Goal: Obtain resource: Obtain resource

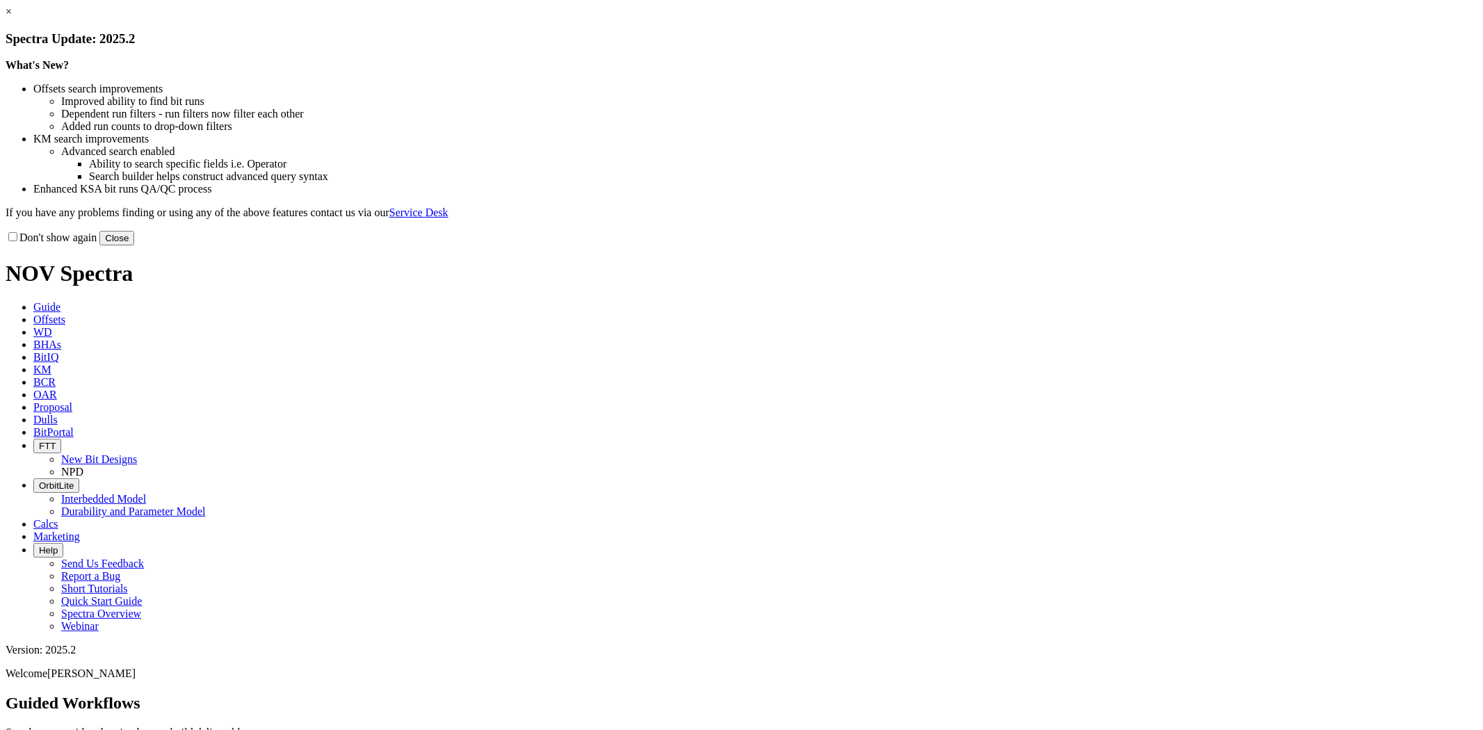
click at [985, 245] on div "Don't show again Close" at bounding box center [742, 237] width 1472 height 15
click at [134, 245] on button "Close" at bounding box center [116, 238] width 35 height 15
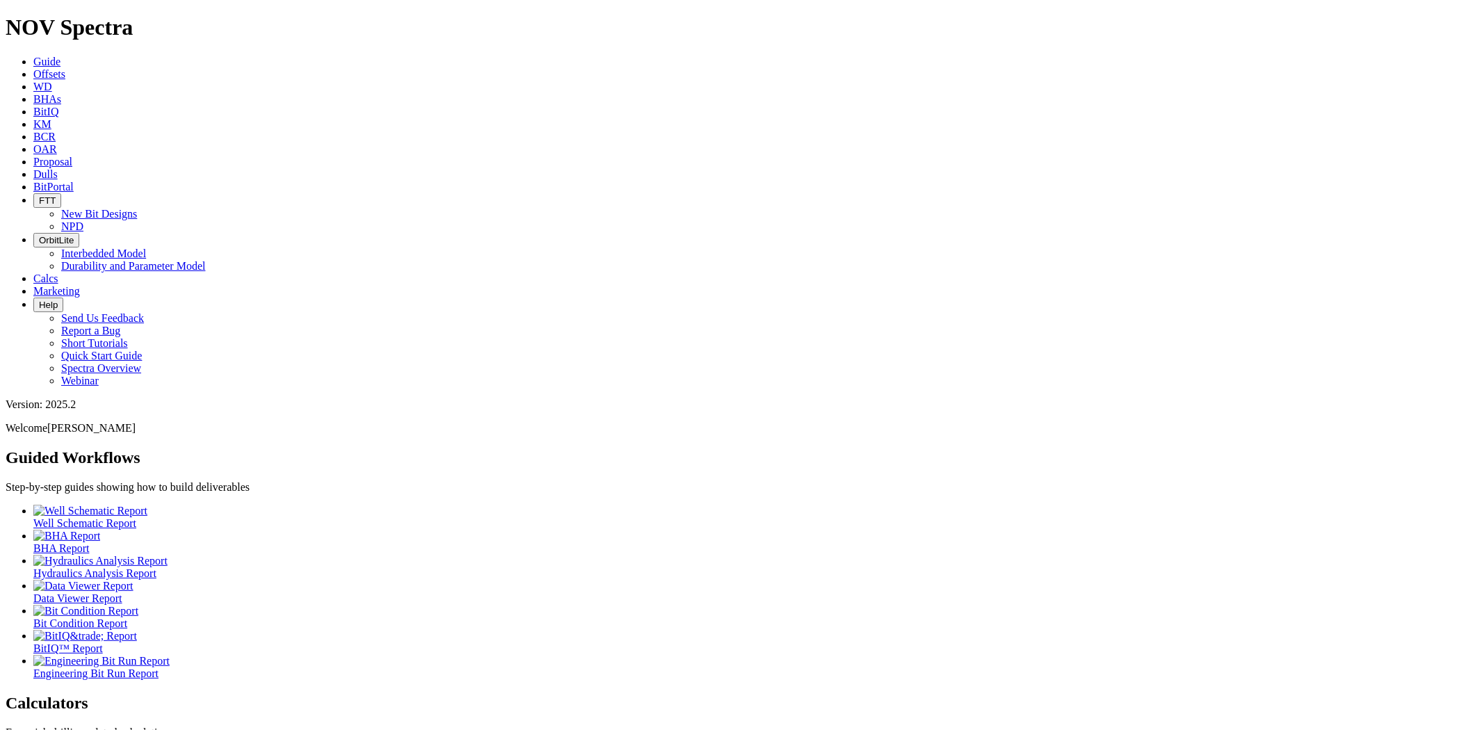
click at [65, 68] on link "Offsets" at bounding box center [49, 74] width 32 height 12
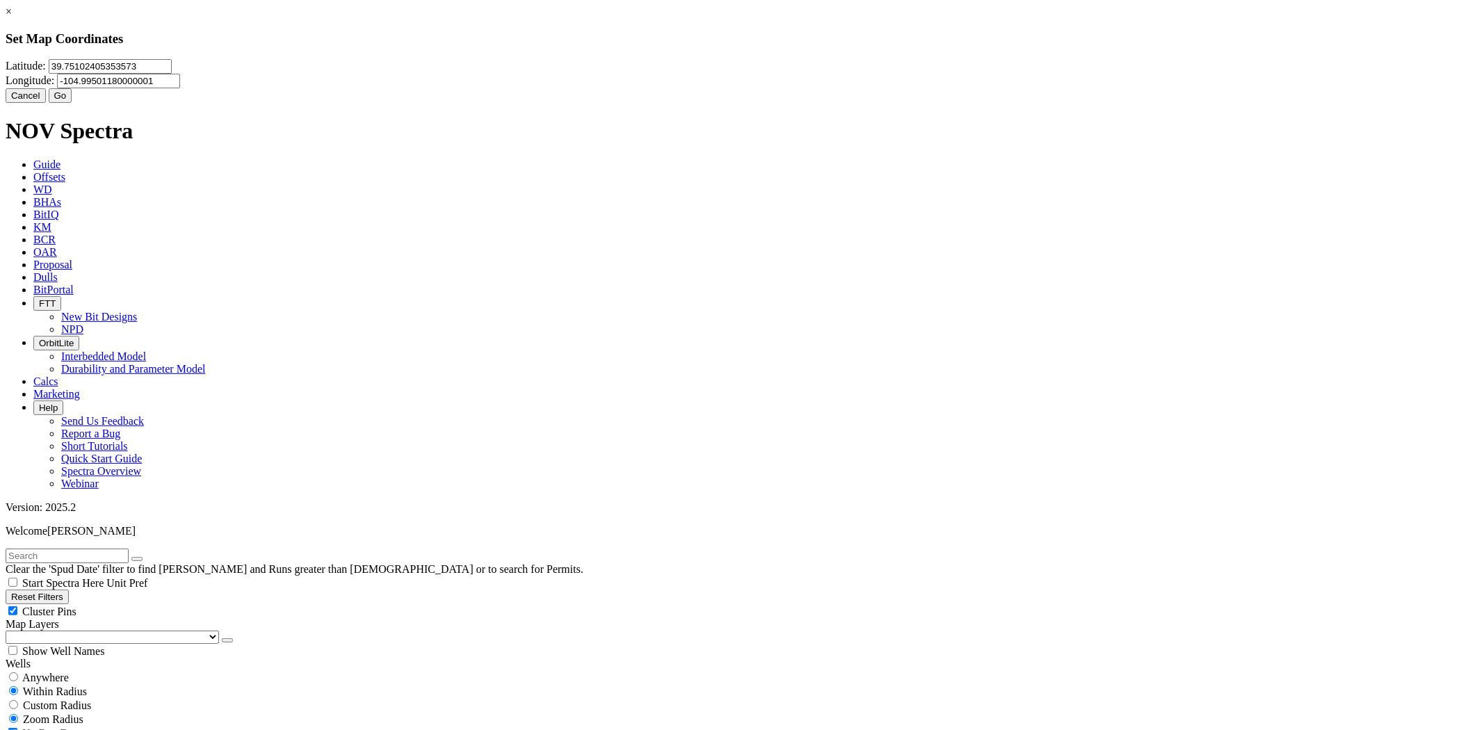
drag, startPoint x: 699, startPoint y: 86, endPoint x: 561, endPoint y: 75, distance: 138.8
click at [561, 74] on div "Latitude: 39.75102405353573" at bounding box center [742, 66] width 1472 height 15
type input "3"
type input "31.177558"
type input "-101.089877"
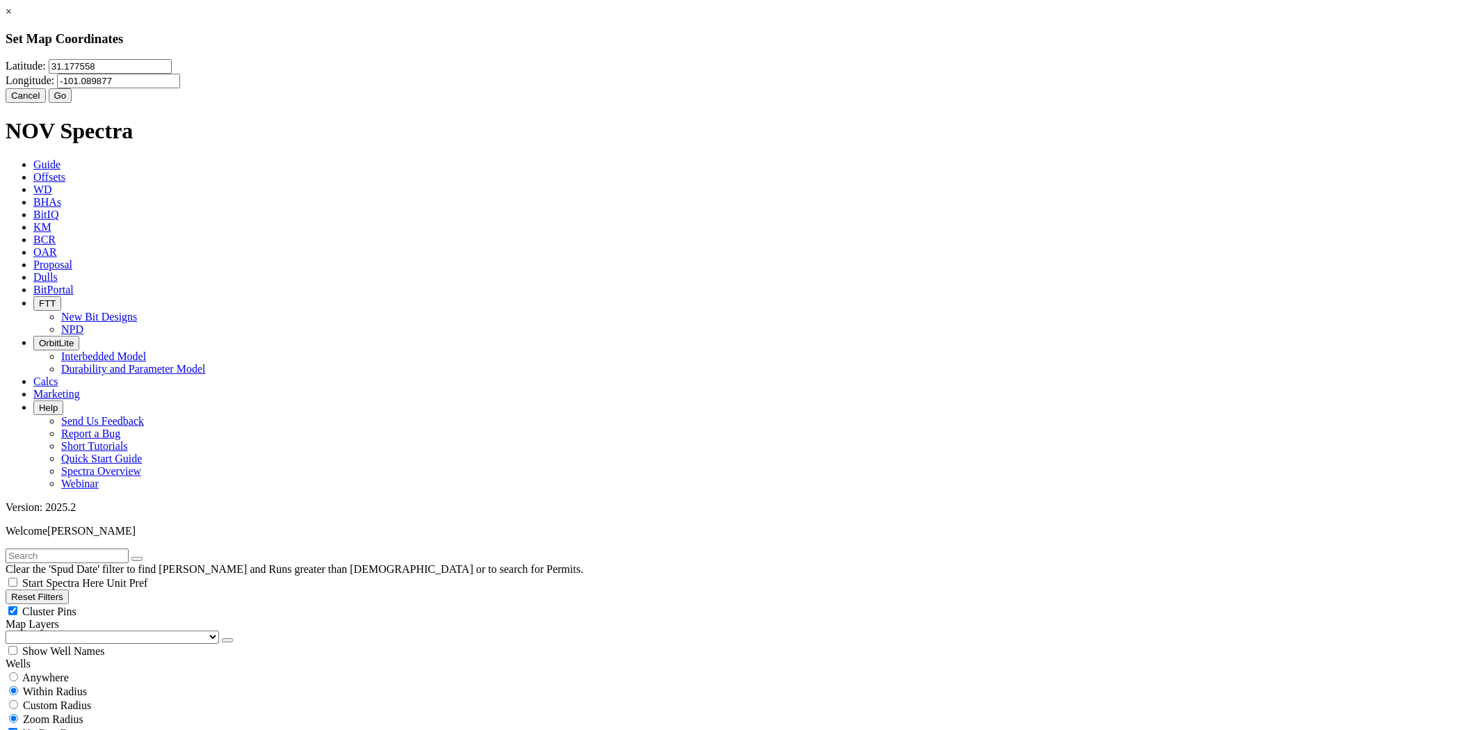
click at [72, 103] on button "Go" at bounding box center [61, 95] width 24 height 15
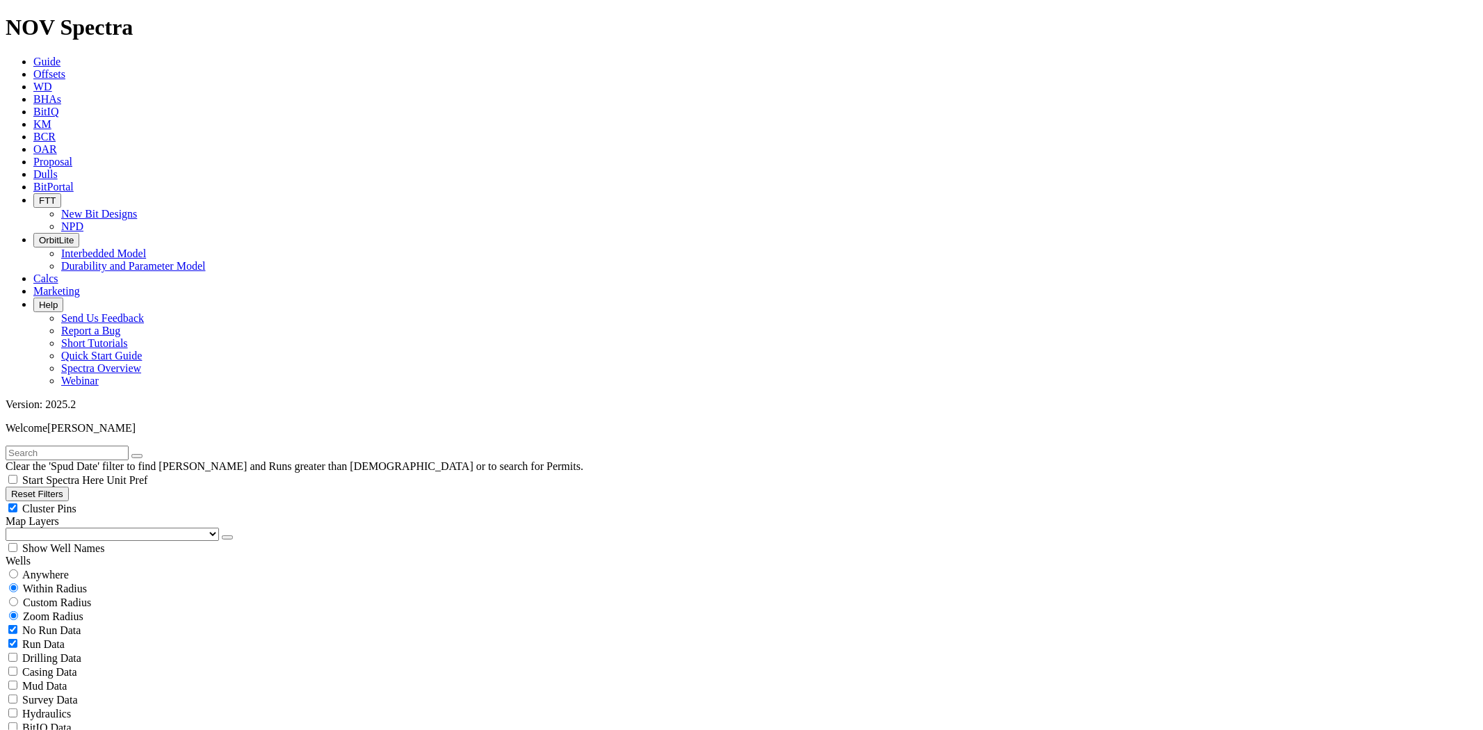
click at [63, 596] on span "Custom Radius" at bounding box center [57, 602] width 68 height 12
radio input "true"
radio input "false"
click at [67, 623] on input "number" at bounding box center [67, 630] width 123 height 15
drag, startPoint x: 72, startPoint y: 257, endPoint x: 121, endPoint y: 272, distance: 51.5
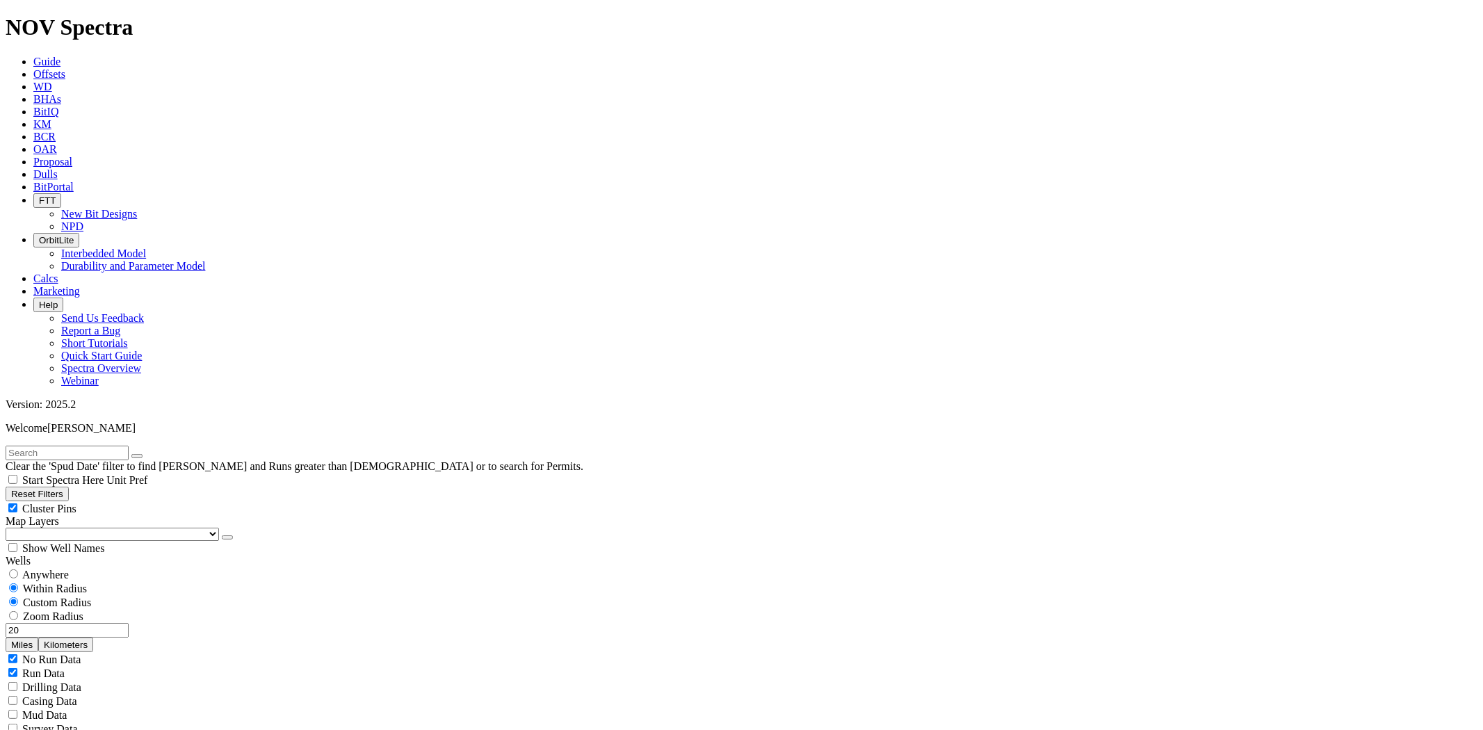
click at [121, 623] on div "20 Miles Kilometers" at bounding box center [742, 637] width 1472 height 29
type input "30"
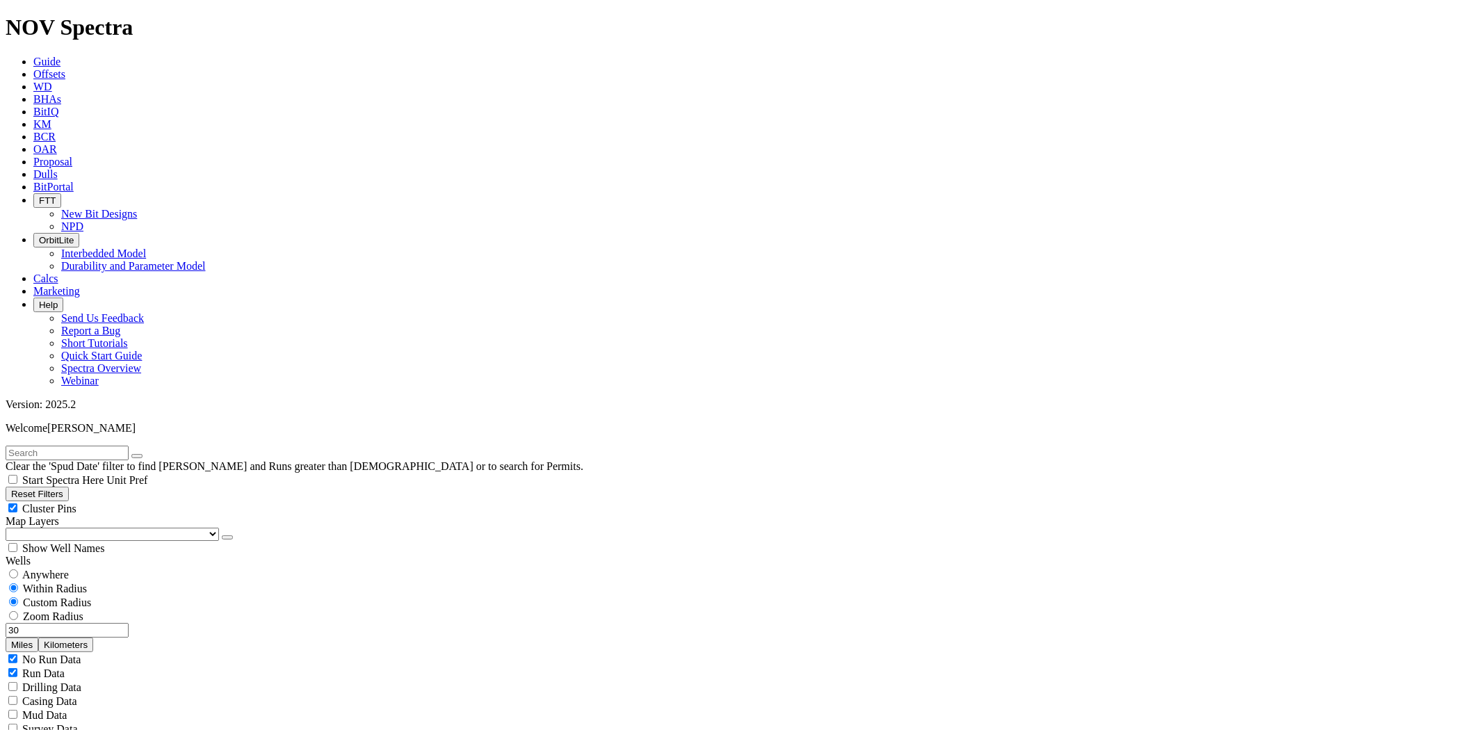
type input "[DATE]"
